Goal: Task Accomplishment & Management: Manage account settings

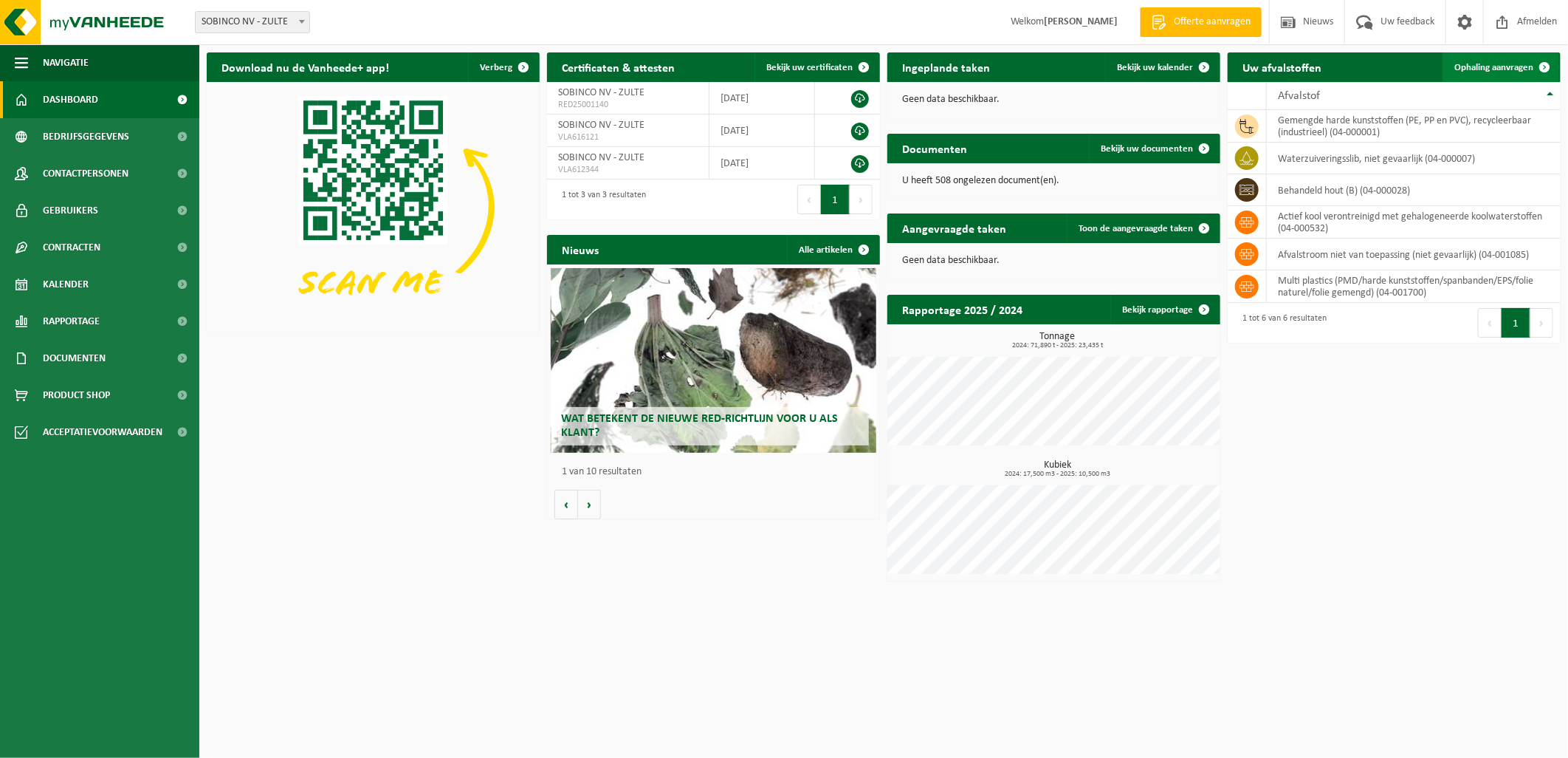
click at [1473, 63] on span "Ophaling aanvragen" at bounding box center [1494, 67] width 79 height 10
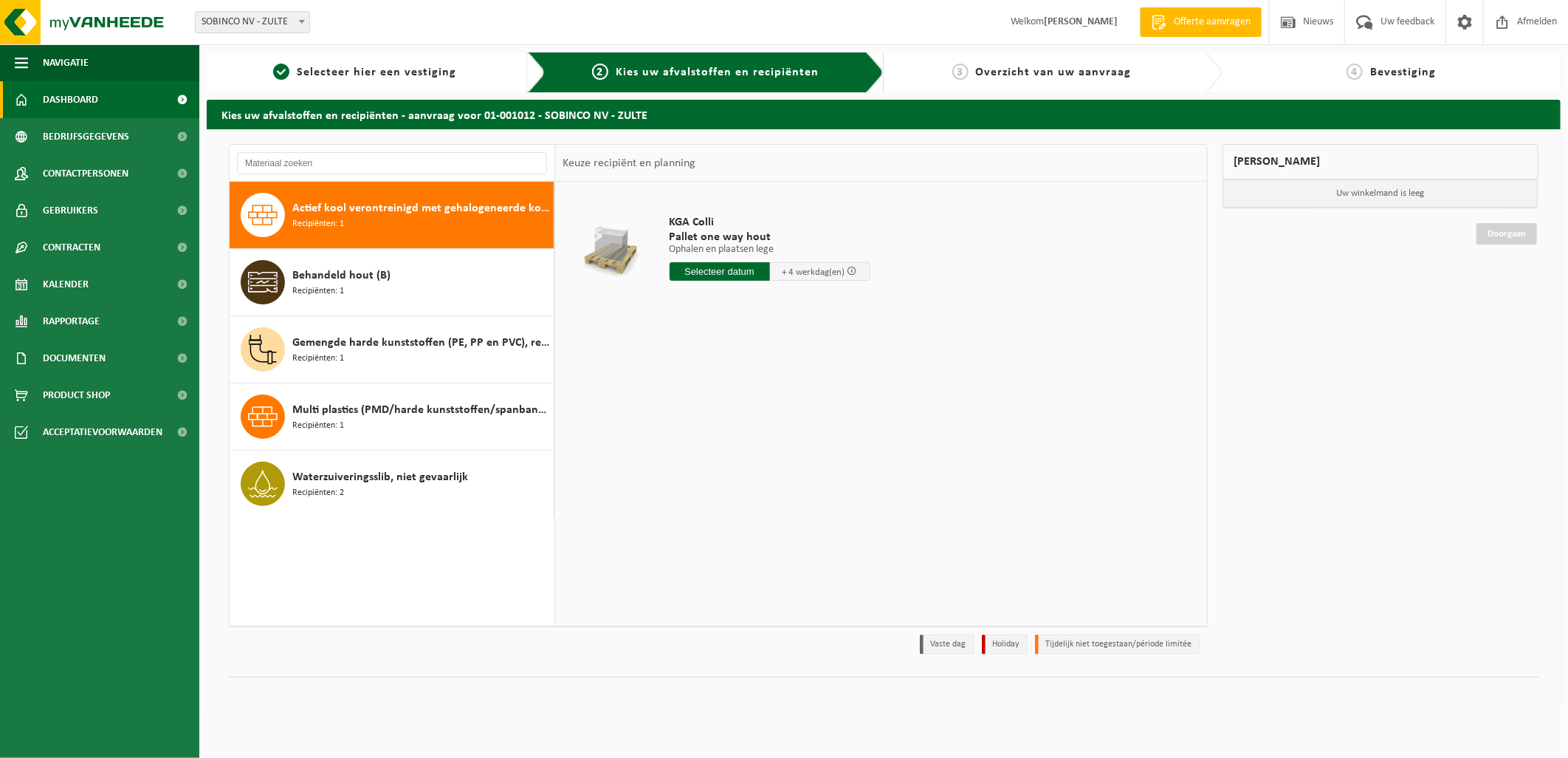
click at [66, 91] on span "Dashboard" at bounding box center [70, 100] width 55 height 37
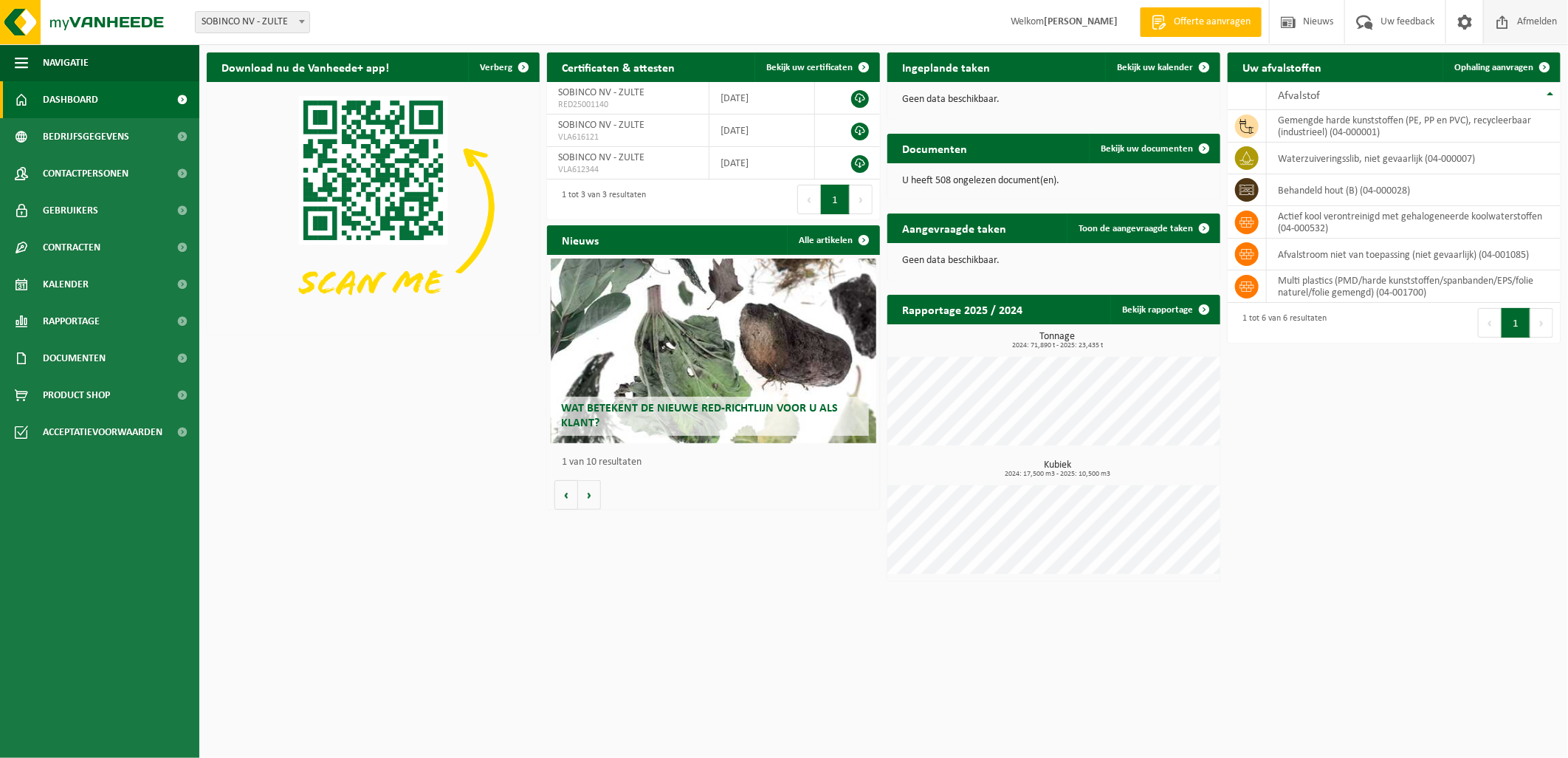
click at [1534, 20] on span "Afmelden" at bounding box center [1536, 21] width 47 height 43
